Goal: Information Seeking & Learning: Check status

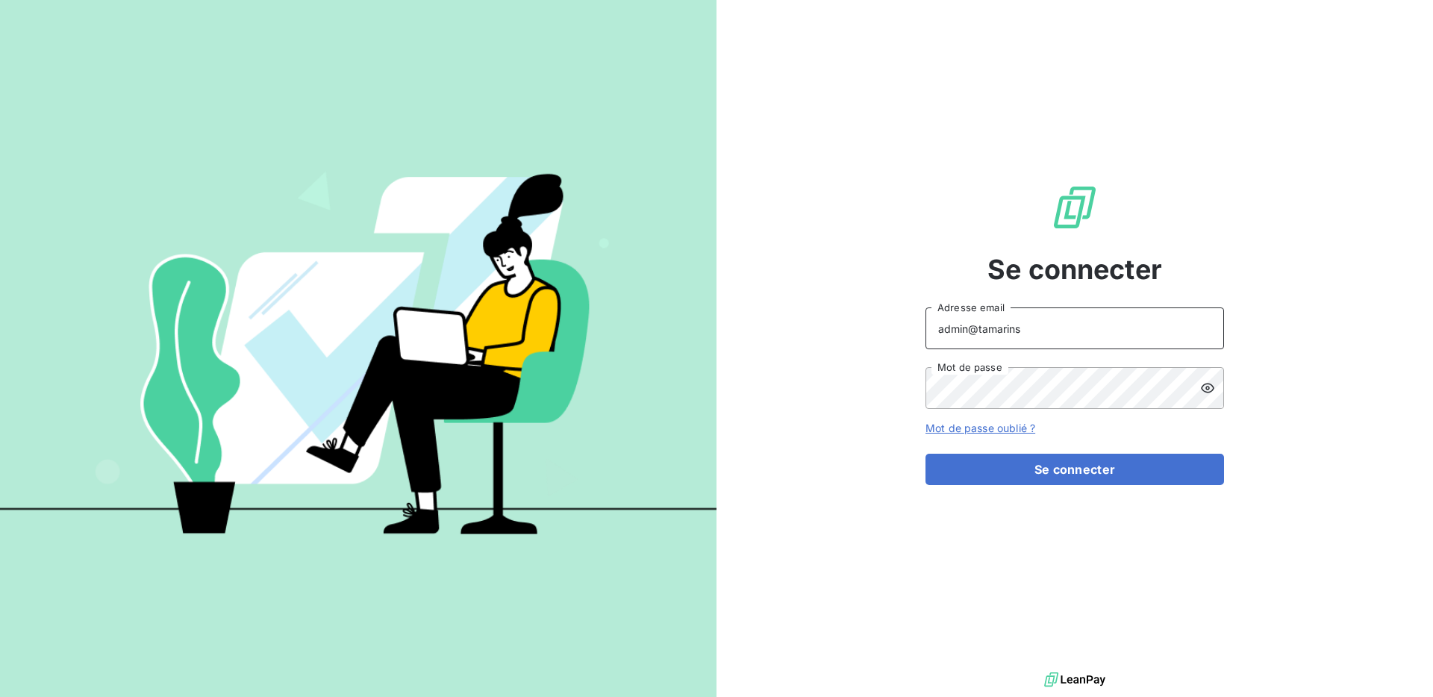
click at [1073, 337] on input "admin@tamarins" at bounding box center [1074, 328] width 299 height 42
type input "admin@graitec"
click at [925, 454] on button "Se connecter" at bounding box center [1074, 469] width 299 height 31
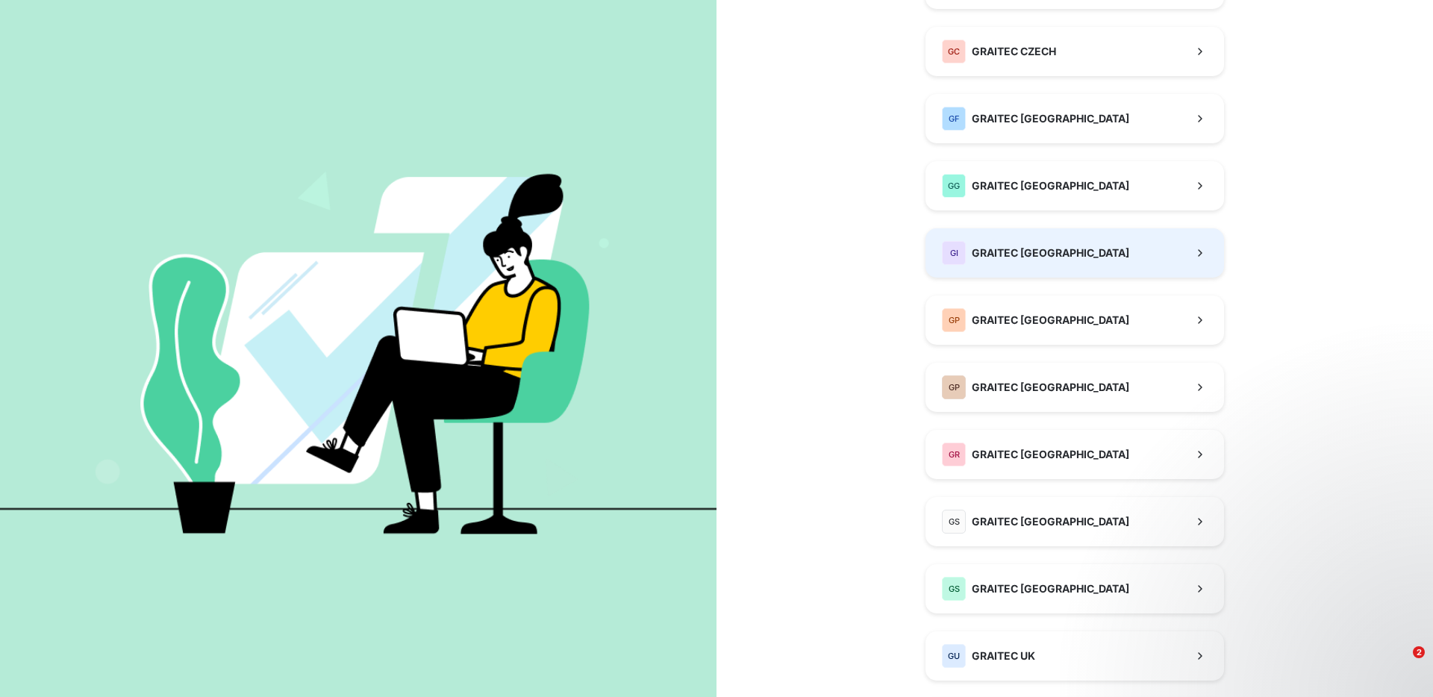
scroll to position [370, 0]
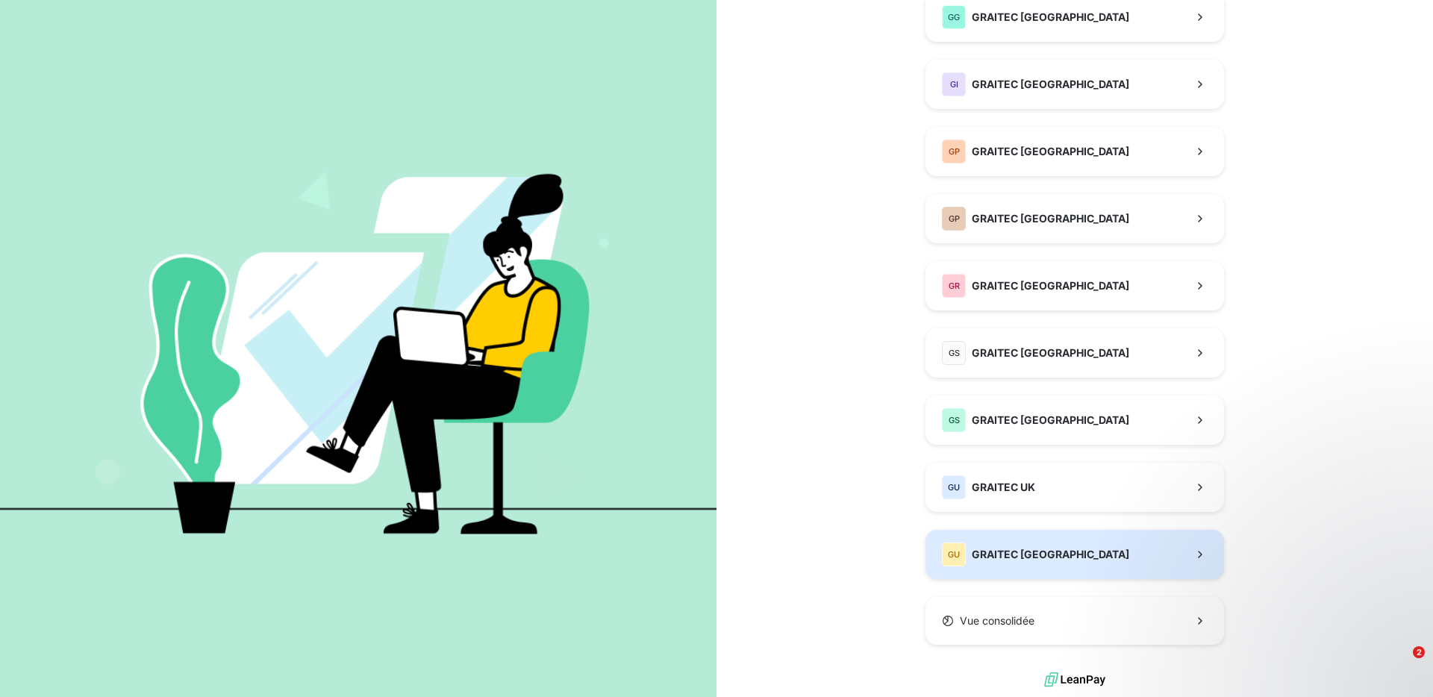
click at [1019, 558] on span "GRAITEC [GEOGRAPHIC_DATA]" at bounding box center [1050, 554] width 157 height 15
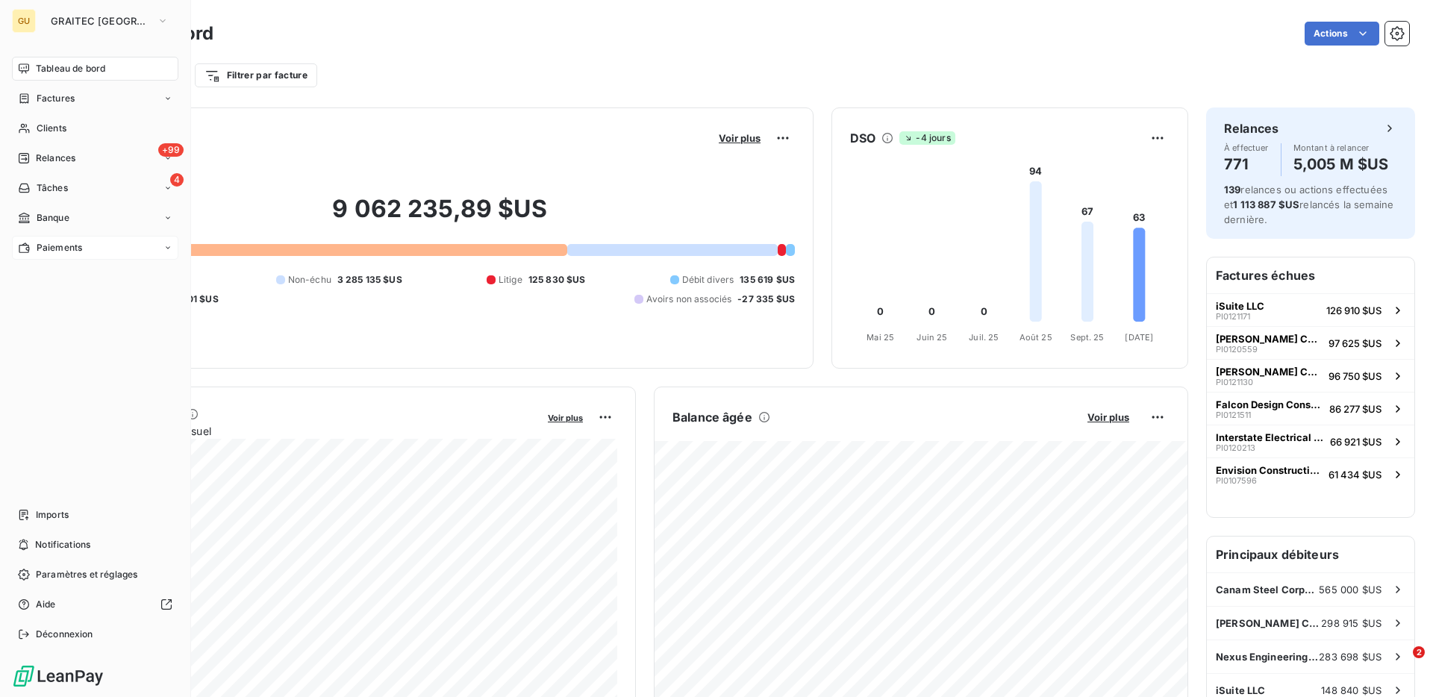
click at [33, 248] on div "Paiements" at bounding box center [50, 247] width 64 height 13
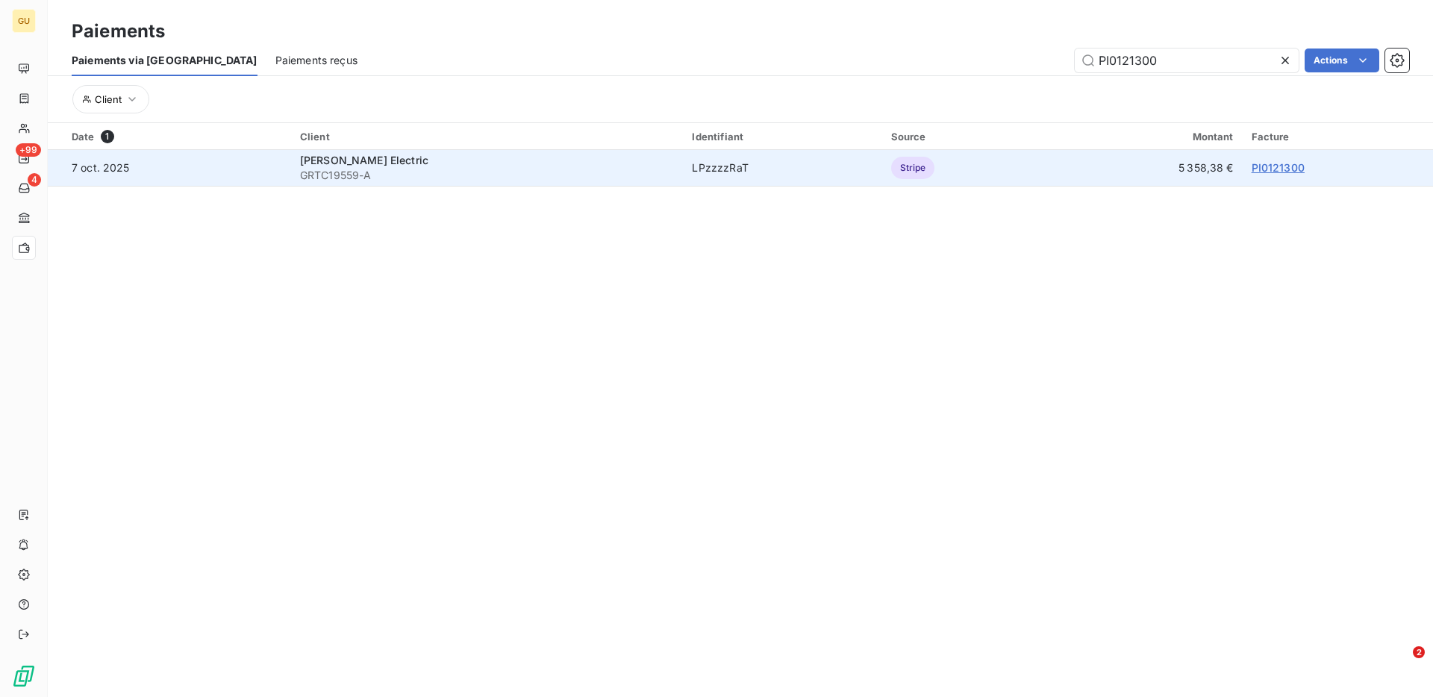
click at [1281, 165] on link "PI0121300" at bounding box center [1278, 167] width 53 height 13
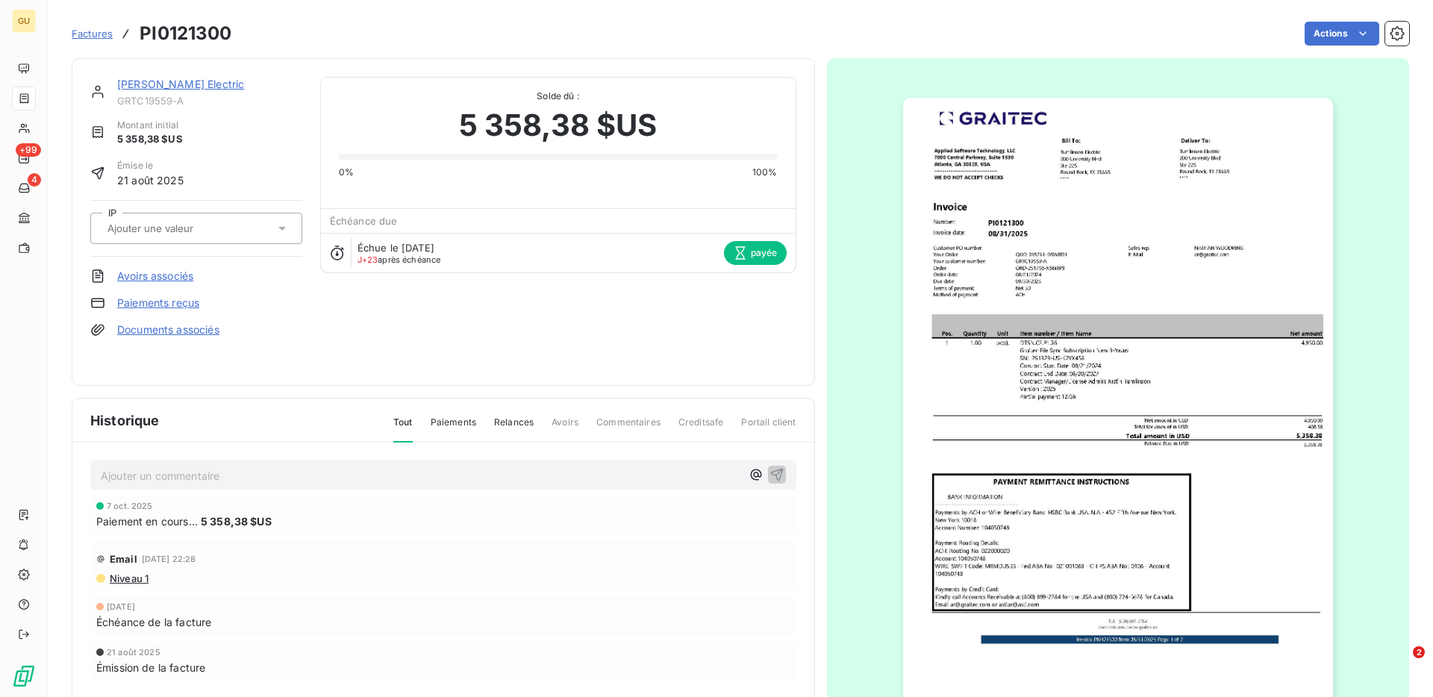
click at [104, 37] on span "Factures" at bounding box center [92, 34] width 41 height 12
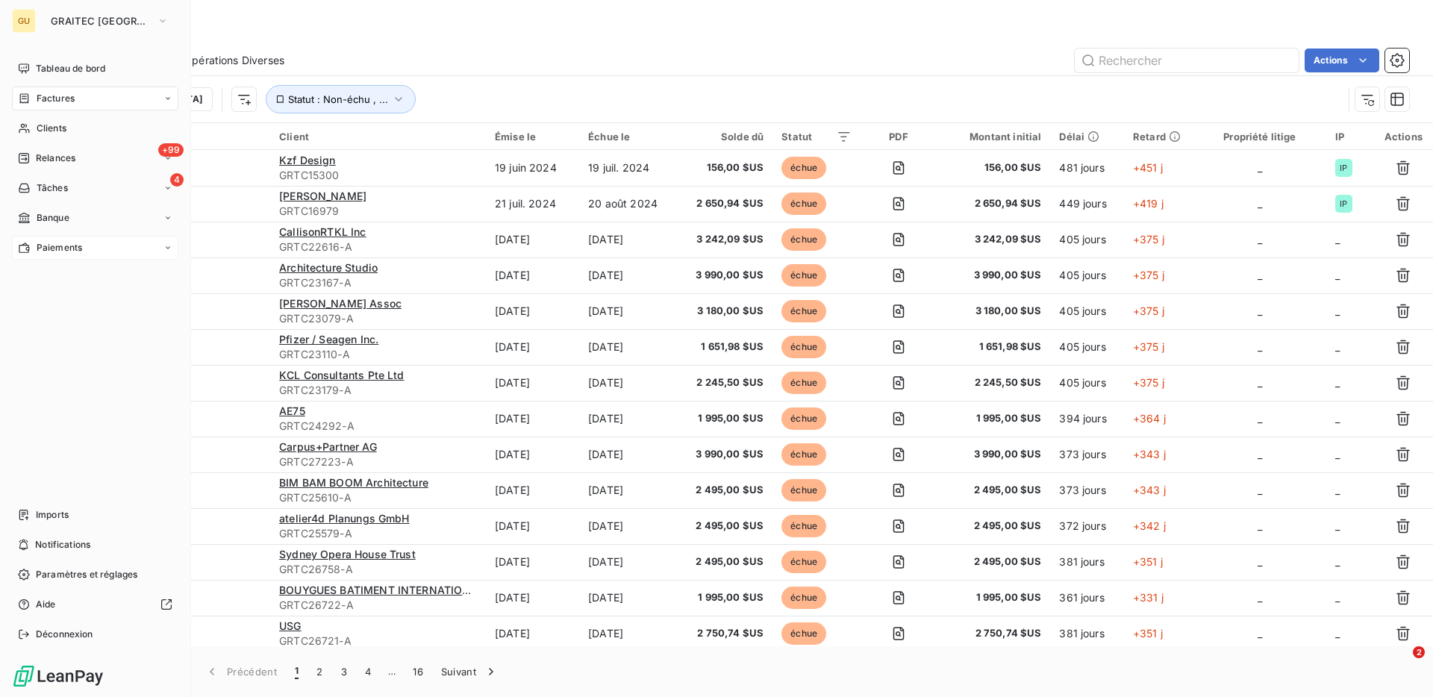
click at [59, 236] on div "Paiements" at bounding box center [95, 248] width 166 height 24
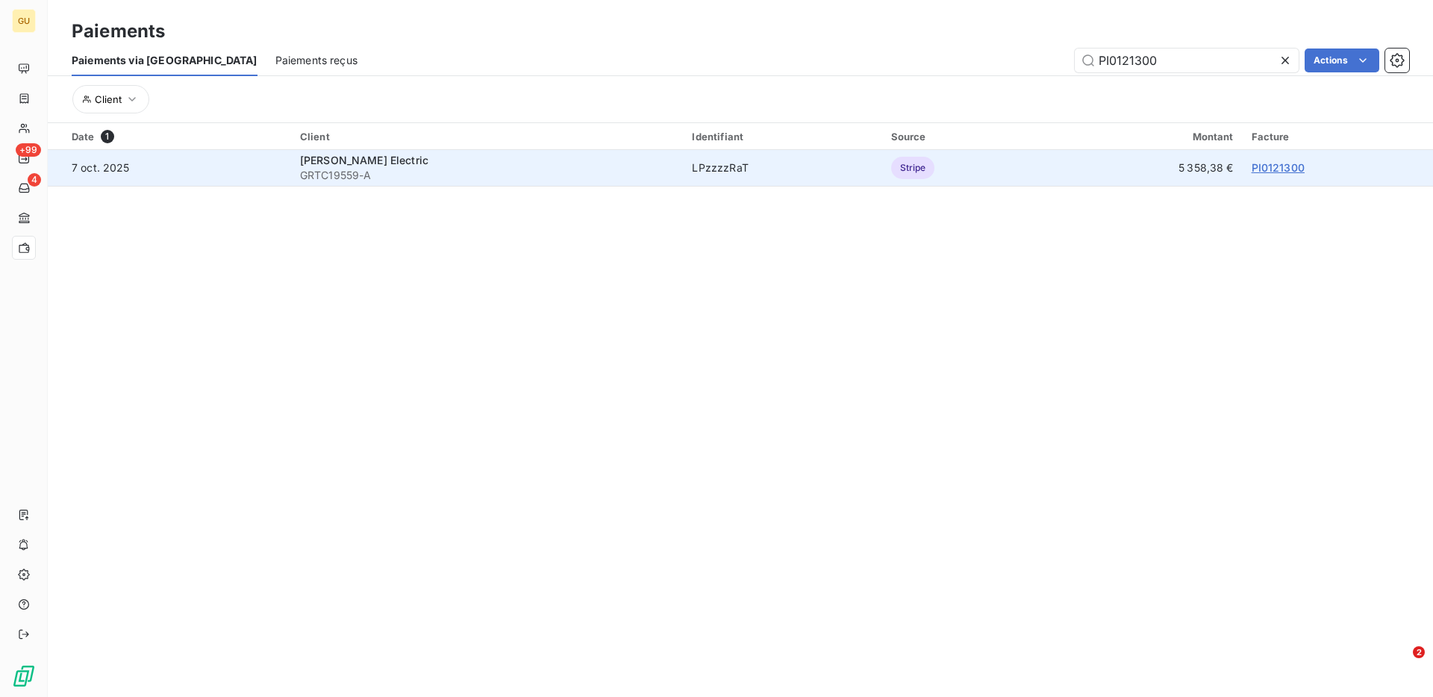
click at [1258, 167] on link "PI0121300" at bounding box center [1278, 167] width 53 height 13
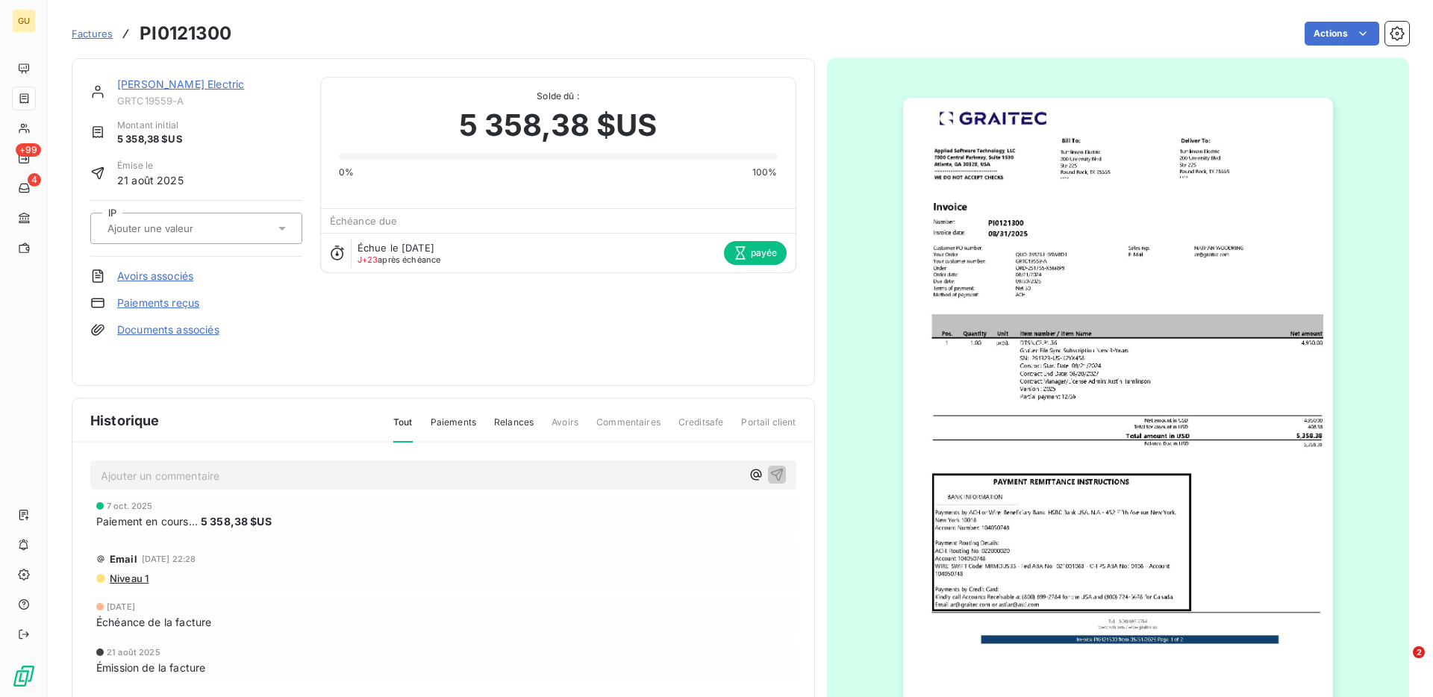
click at [183, 88] on link "[PERSON_NAME] Electric" at bounding box center [180, 84] width 127 height 13
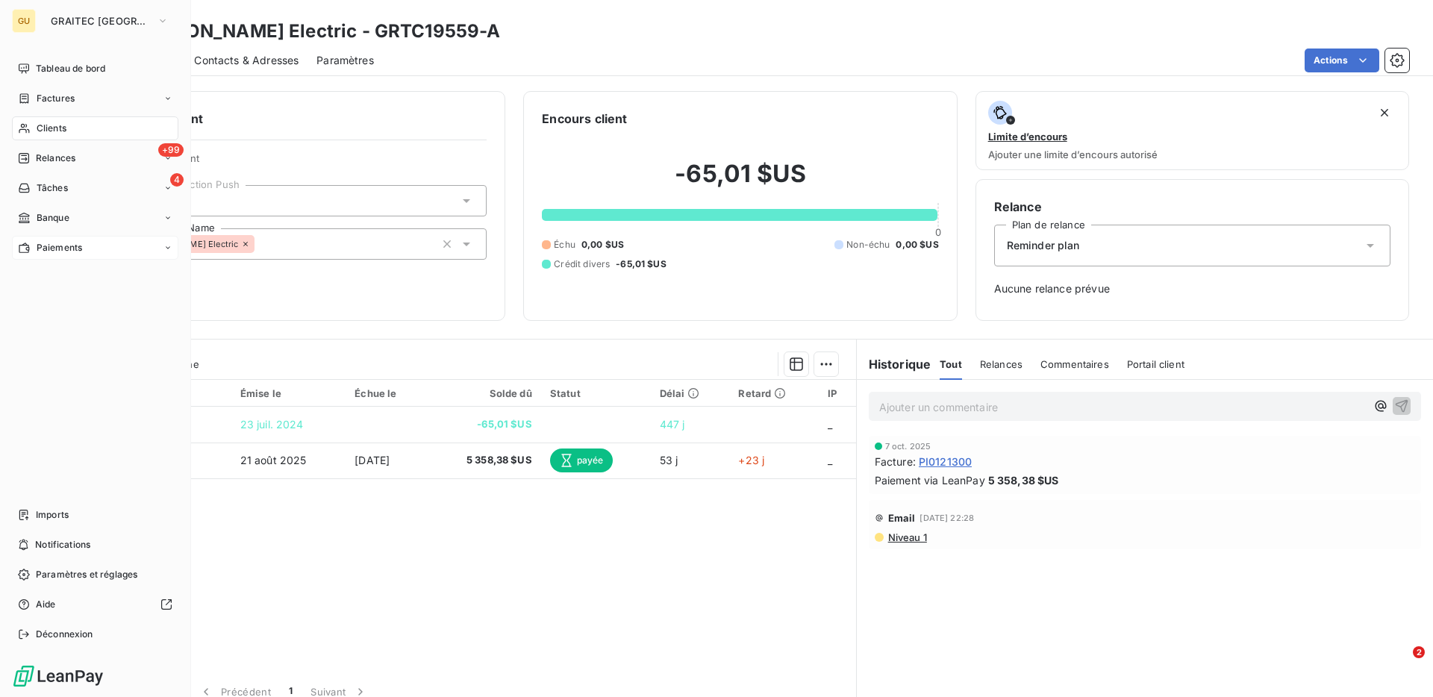
click at [42, 255] on div "Paiements" at bounding box center [95, 248] width 166 height 24
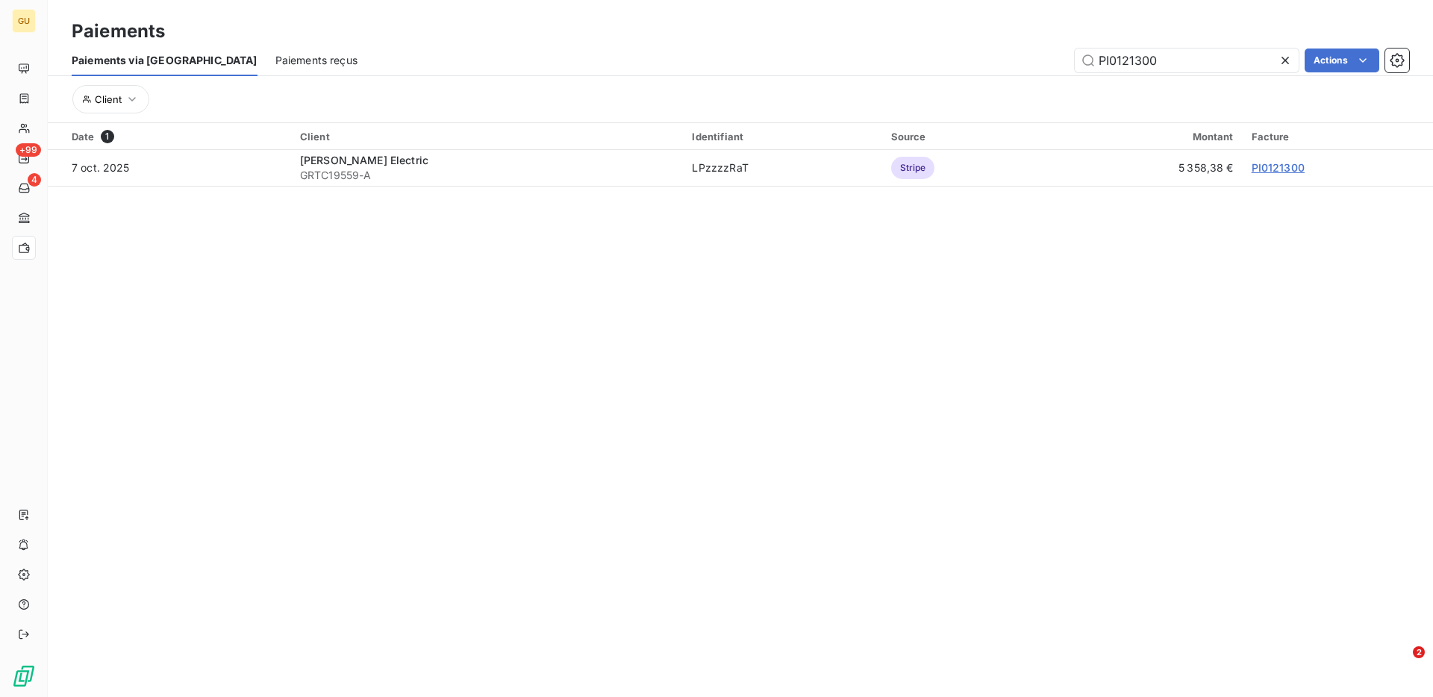
click at [1281, 54] on icon at bounding box center [1285, 60] width 15 height 15
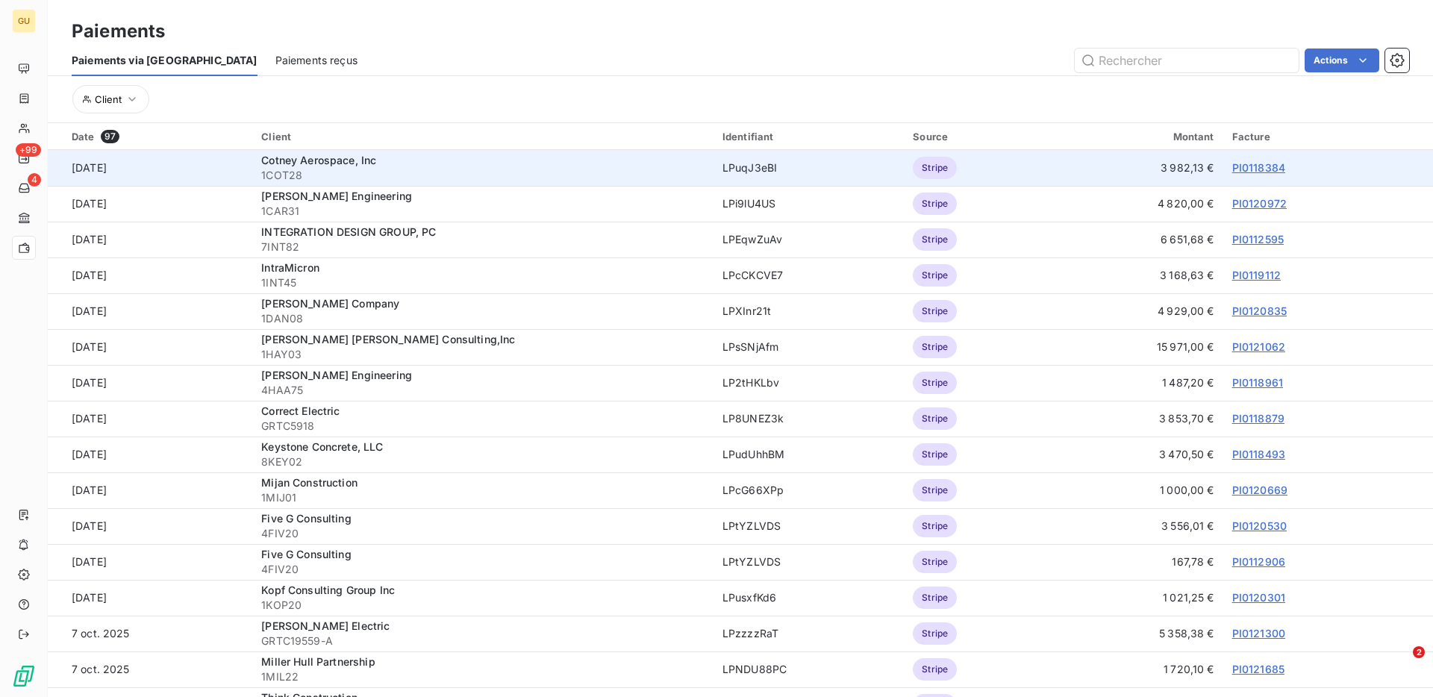
click at [1267, 161] on link "PI0118384" at bounding box center [1258, 167] width 53 height 13
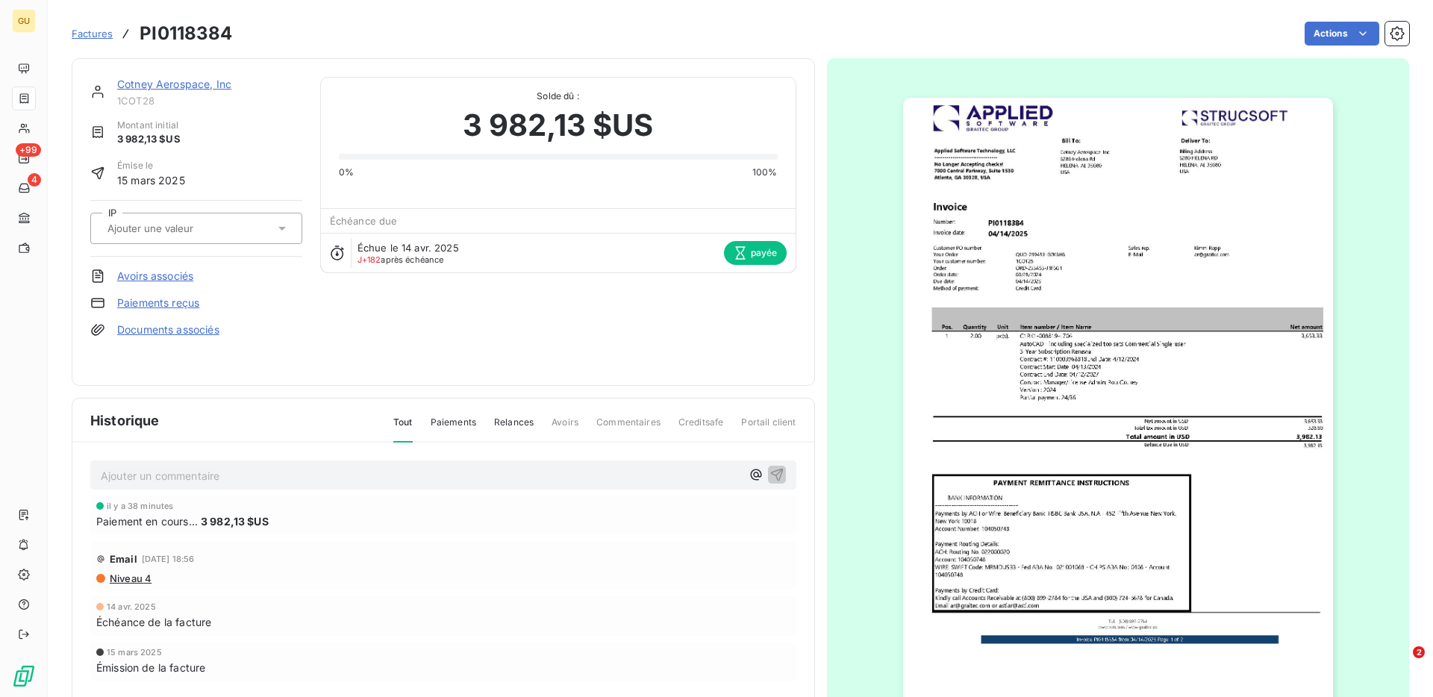
click at [199, 75] on div "[PERSON_NAME] Aerospace, Inc 1COT28 Montant initial 3 982,13 $US Émise le 15 ma…" at bounding box center [443, 222] width 743 height 328
click at [196, 88] on link "Cotney Aerospace, Inc" at bounding box center [174, 84] width 114 height 13
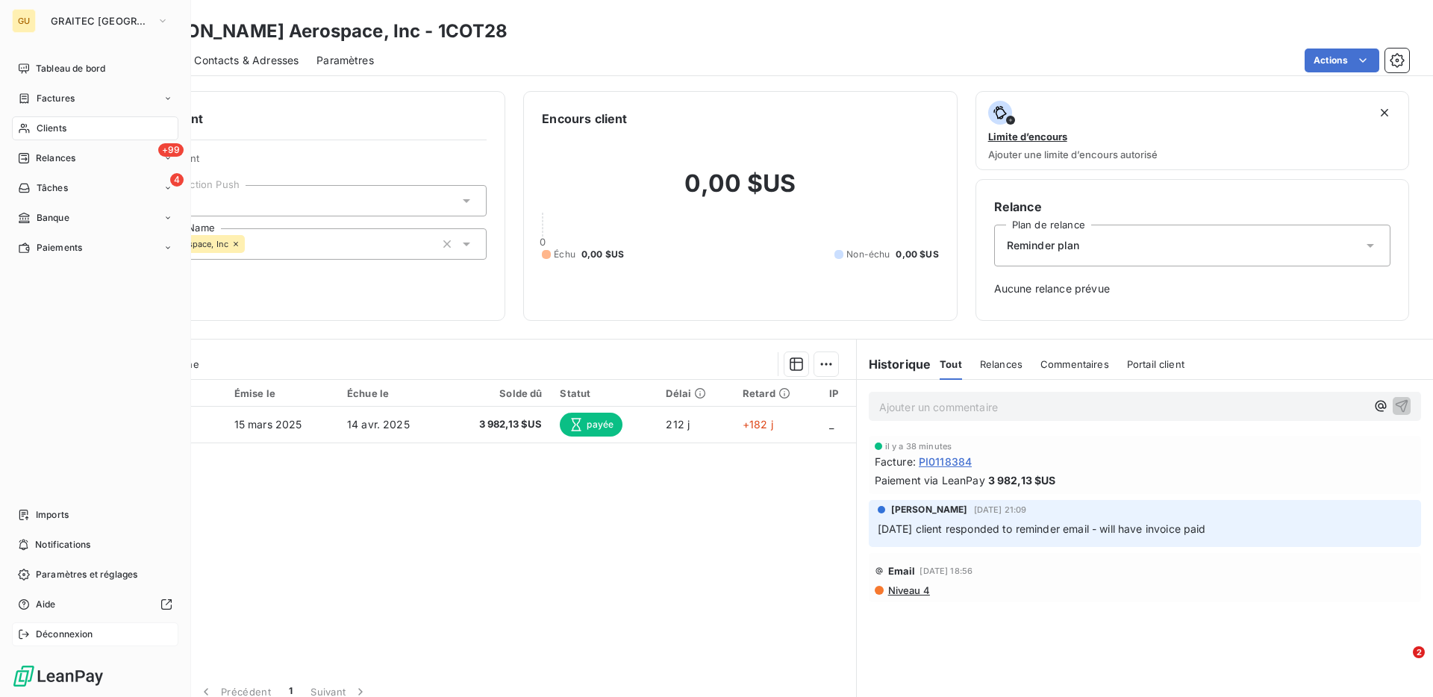
click at [61, 630] on span "Déconnexion" at bounding box center [64, 634] width 57 height 13
